Goal: Navigation & Orientation: Find specific page/section

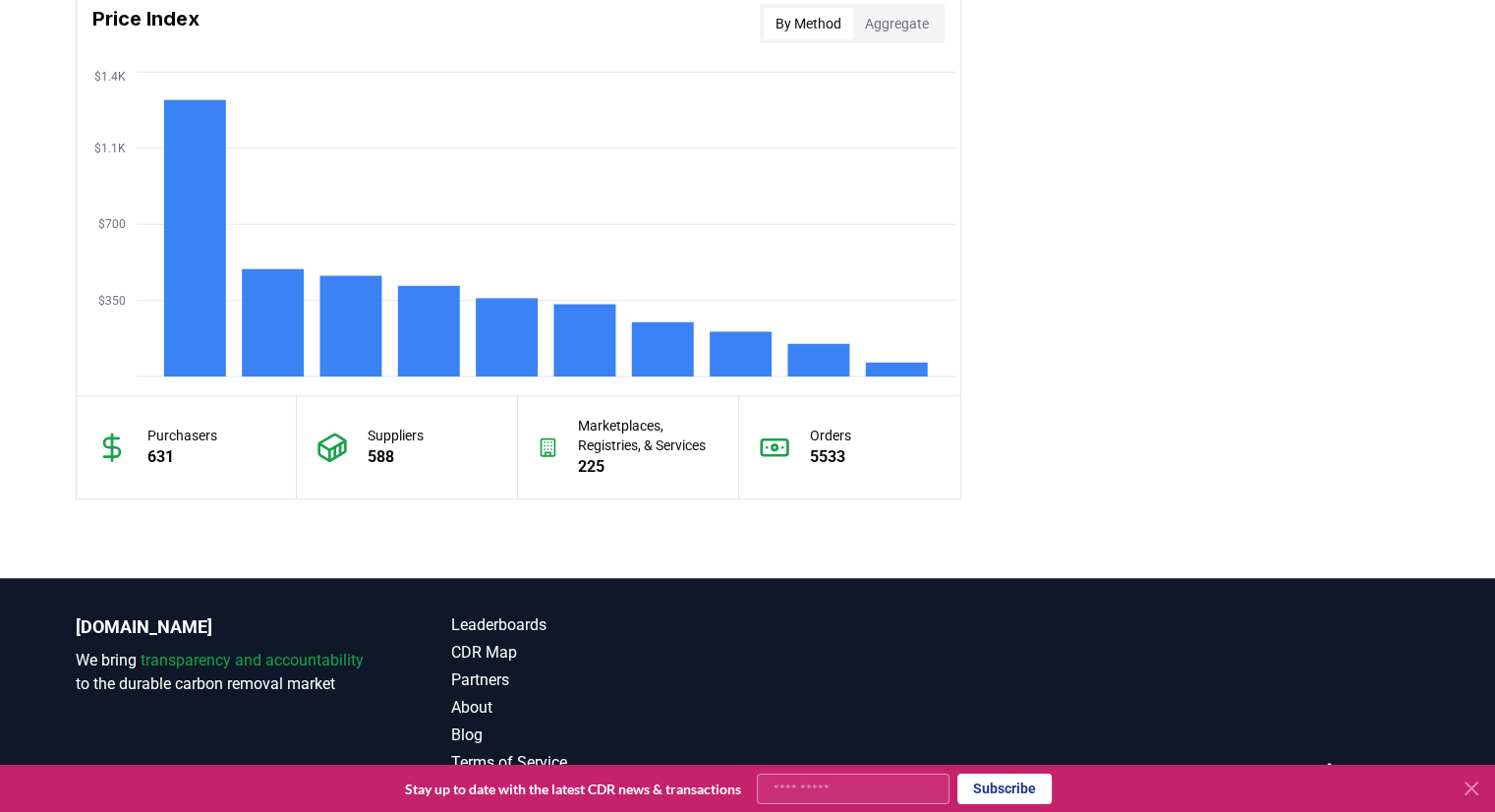
scroll to position [1714, 0]
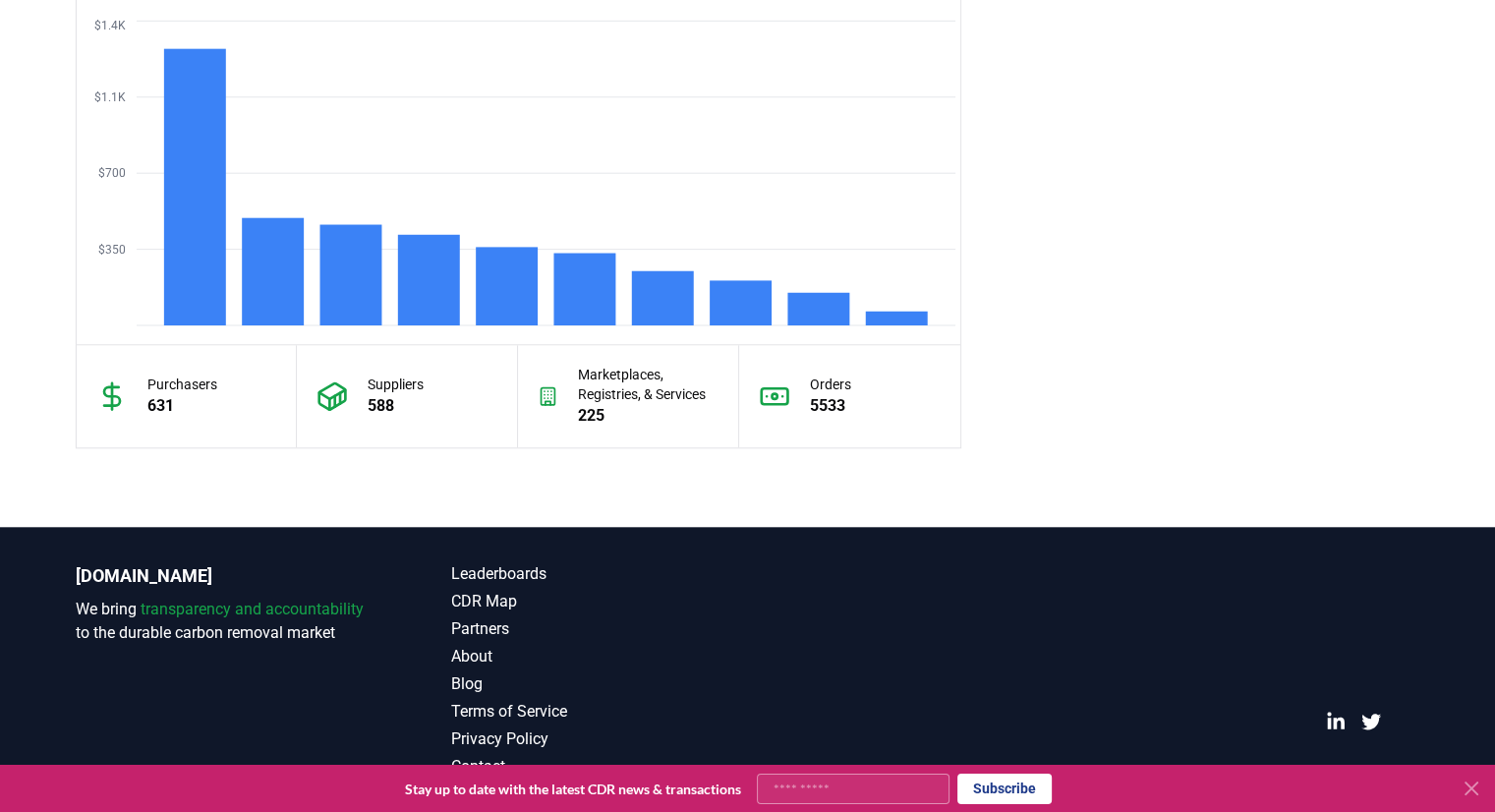
click at [1473, 791] on icon at bounding box center [1472, 788] width 24 height 24
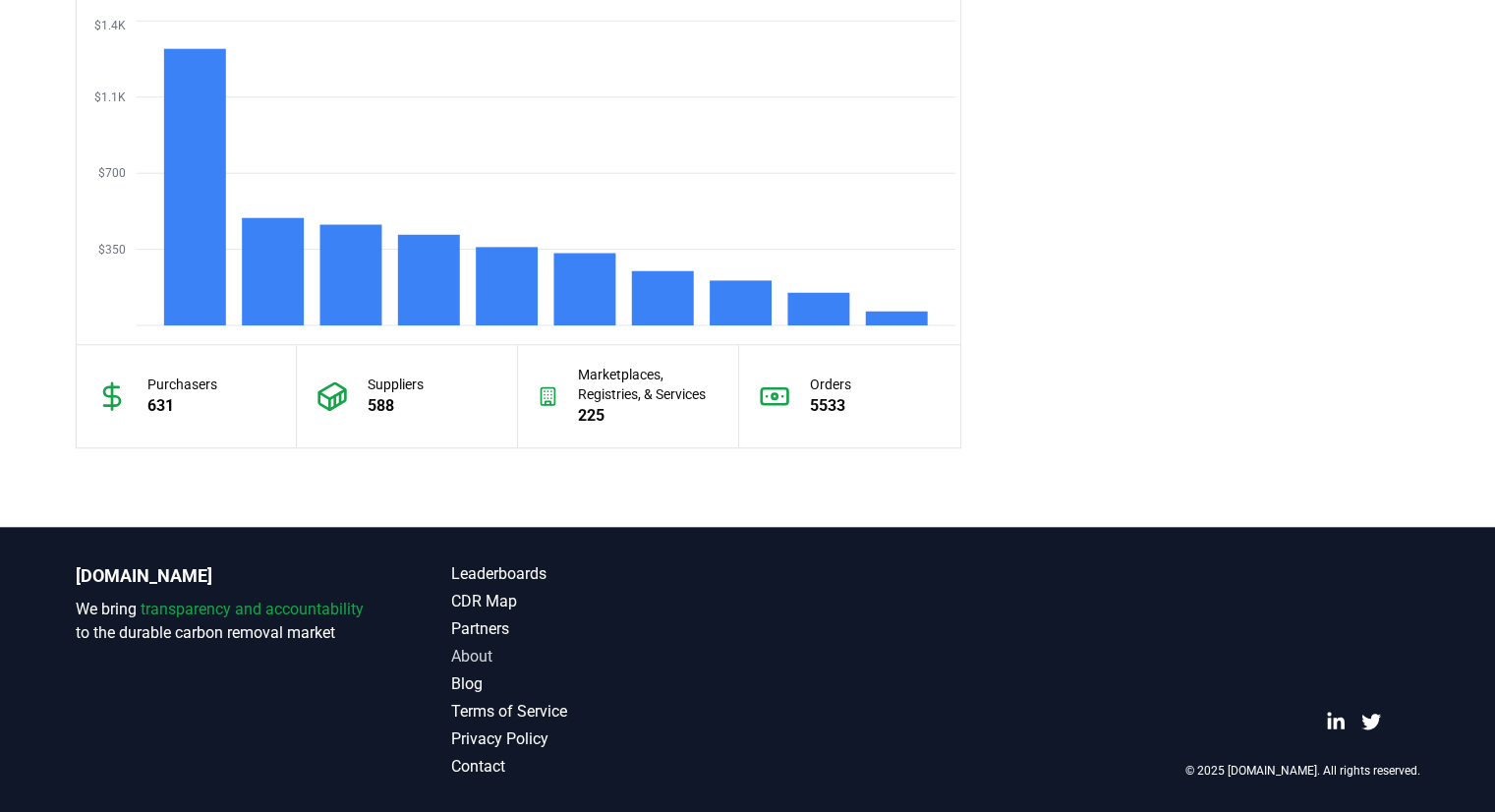
click at [482, 647] on link "About" at bounding box center [599, 657] width 297 height 24
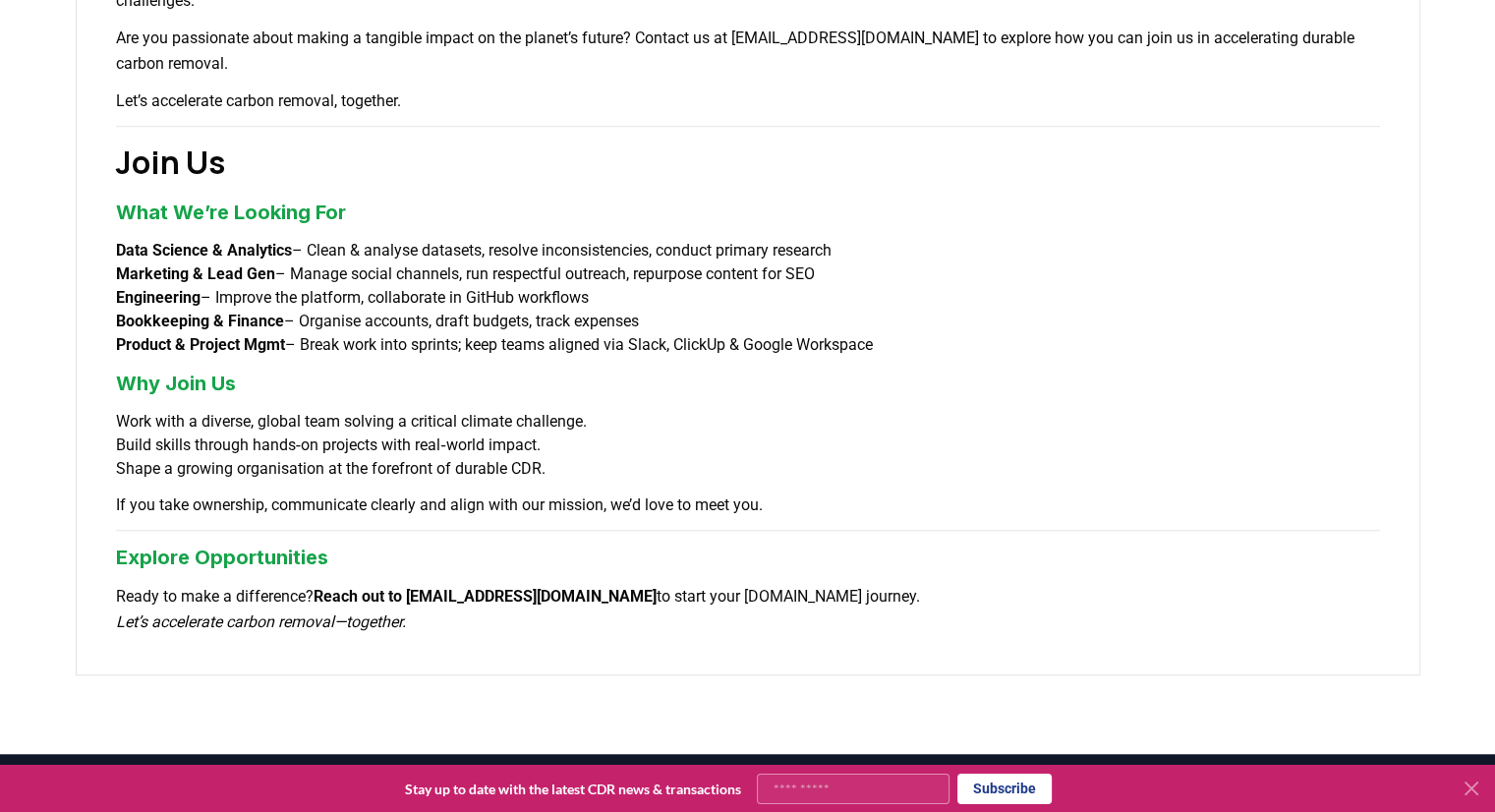
scroll to position [1588, 0]
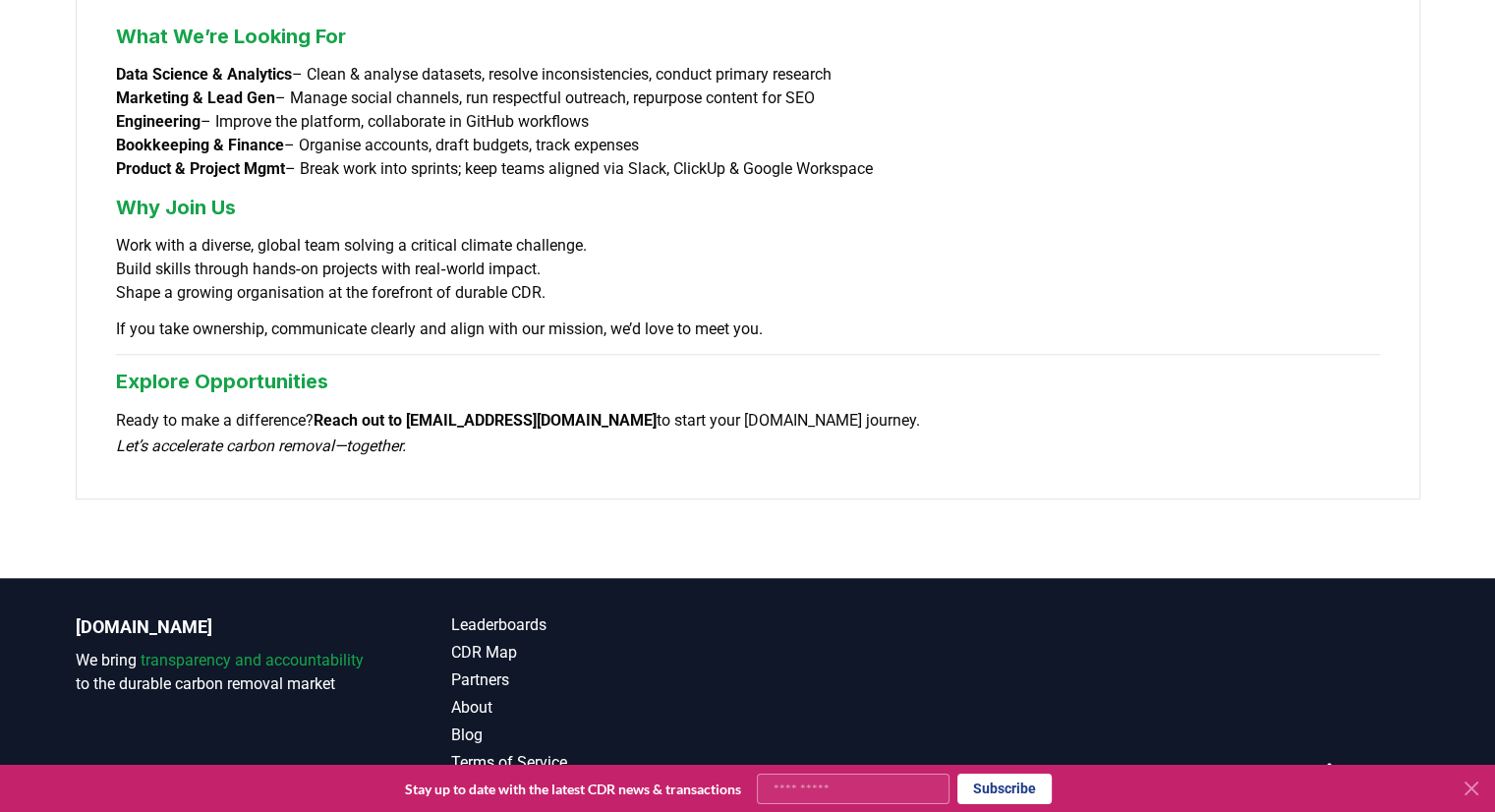
click at [1478, 785] on icon at bounding box center [1472, 788] width 24 height 24
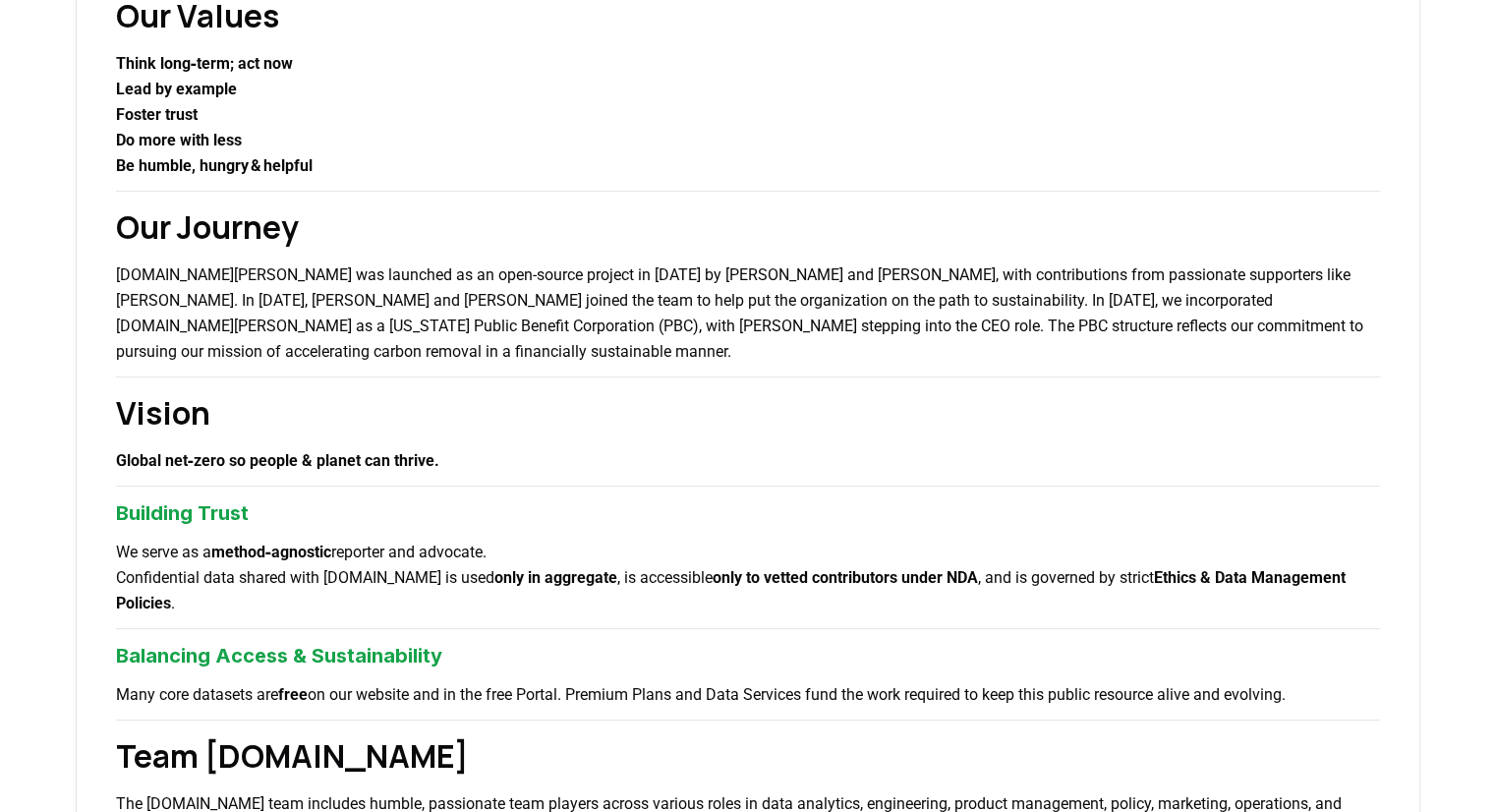
scroll to position [0, 0]
